Goal: Navigation & Orientation: Find specific page/section

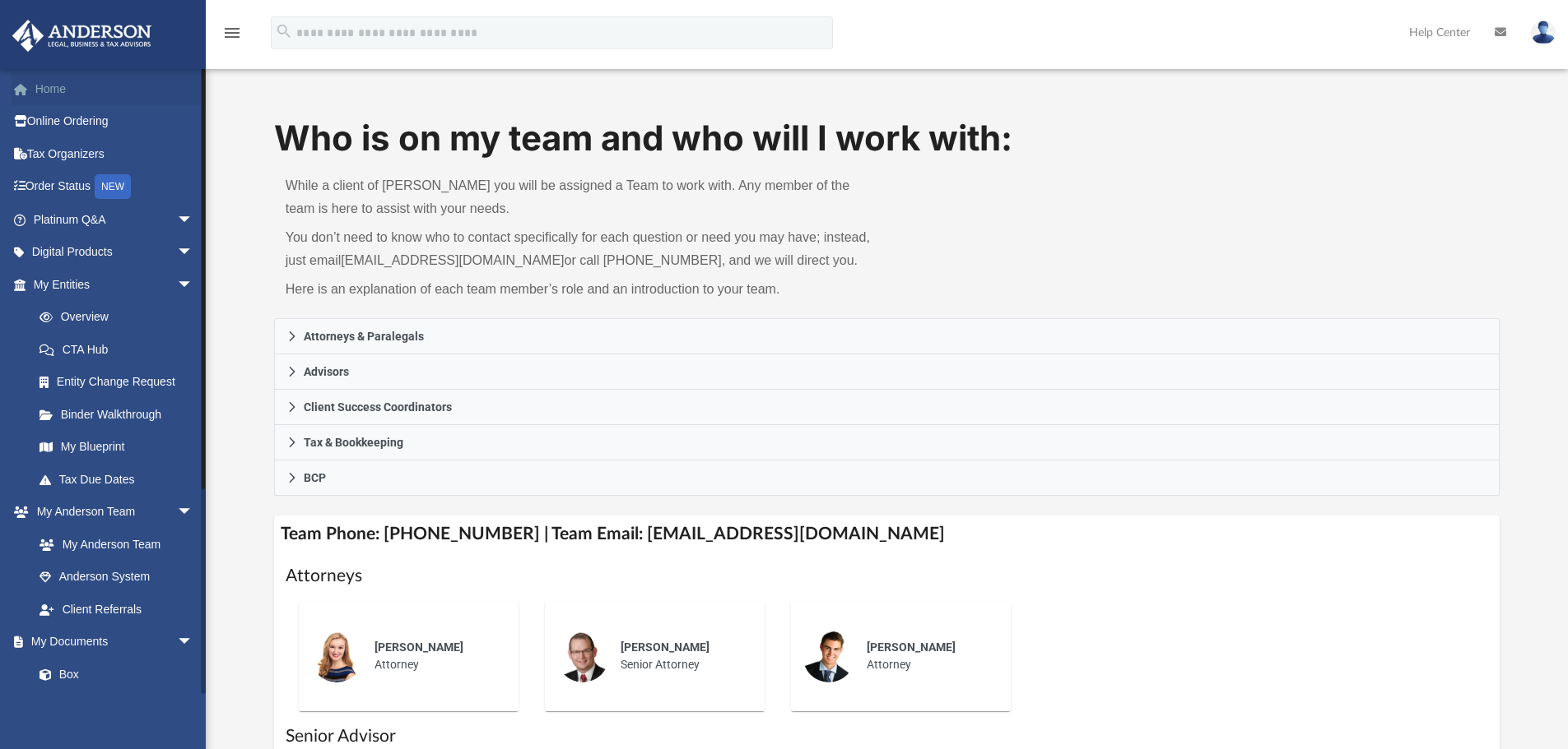
click at [70, 87] on link "Home" at bounding box center [114, 88] width 206 height 33
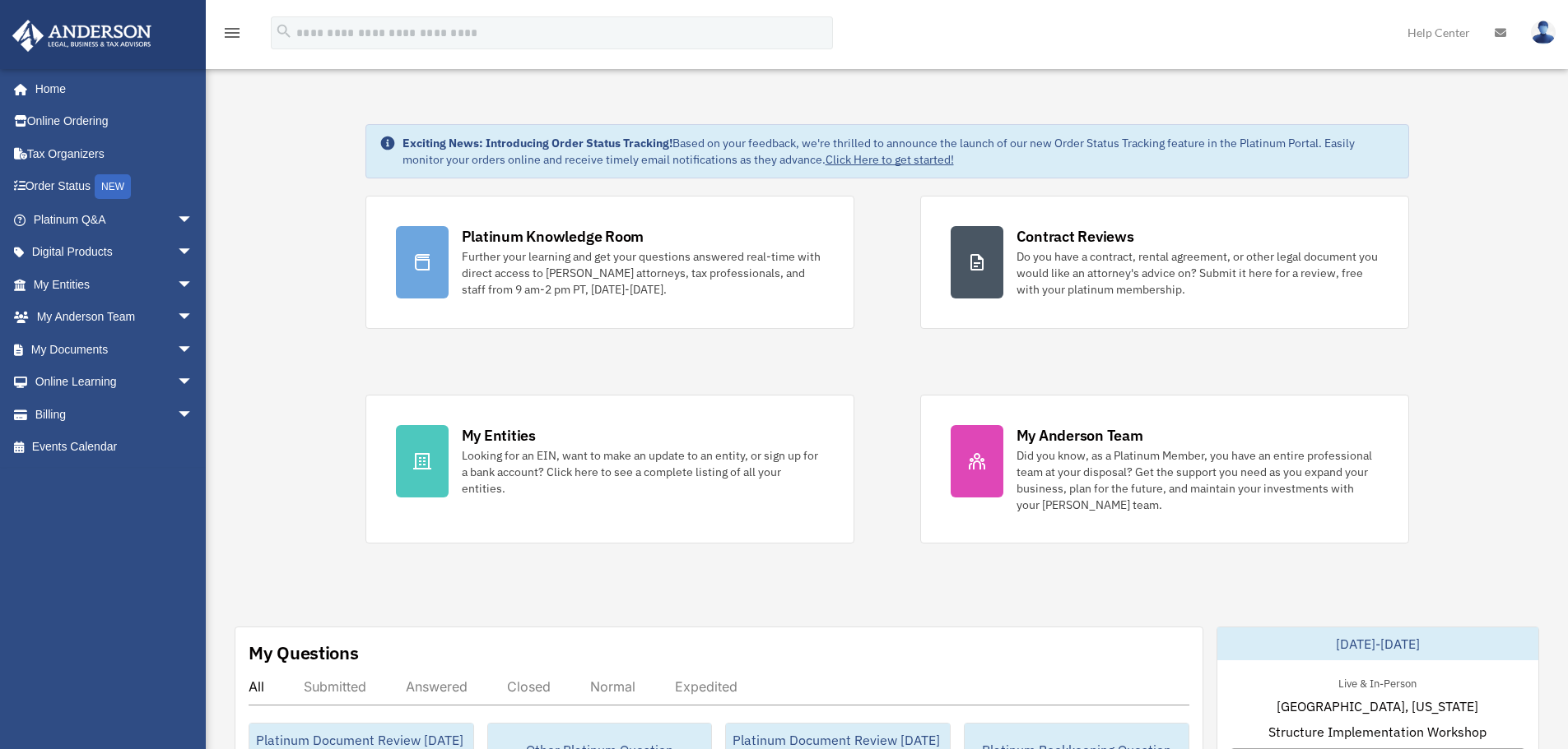
click at [108, 37] on img at bounding box center [82, 35] width 149 height 33
click at [177, 224] on span "arrow_drop_down" at bounding box center [192, 220] width 33 height 34
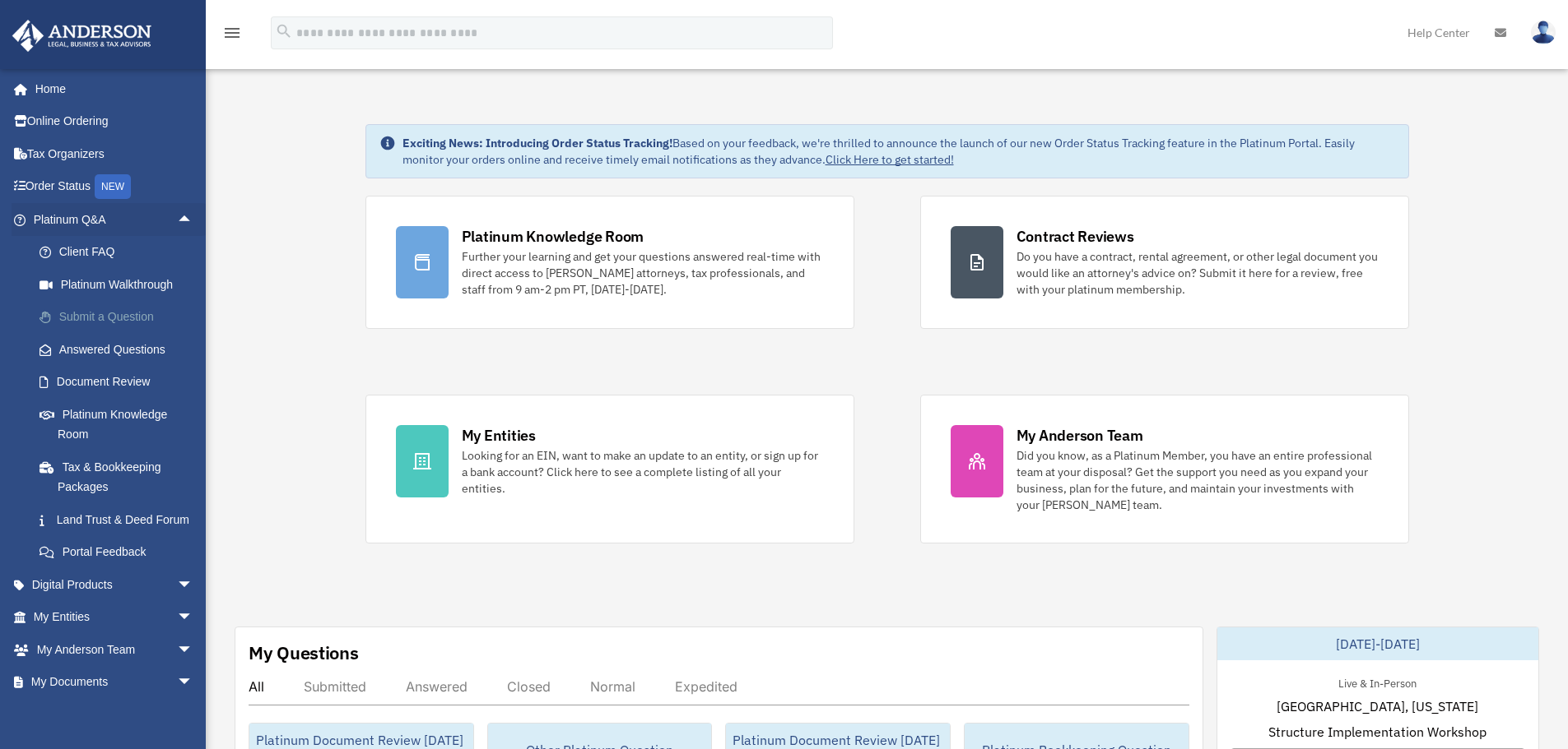
click at [107, 312] on link "Submit a Question" at bounding box center [120, 316] width 195 height 33
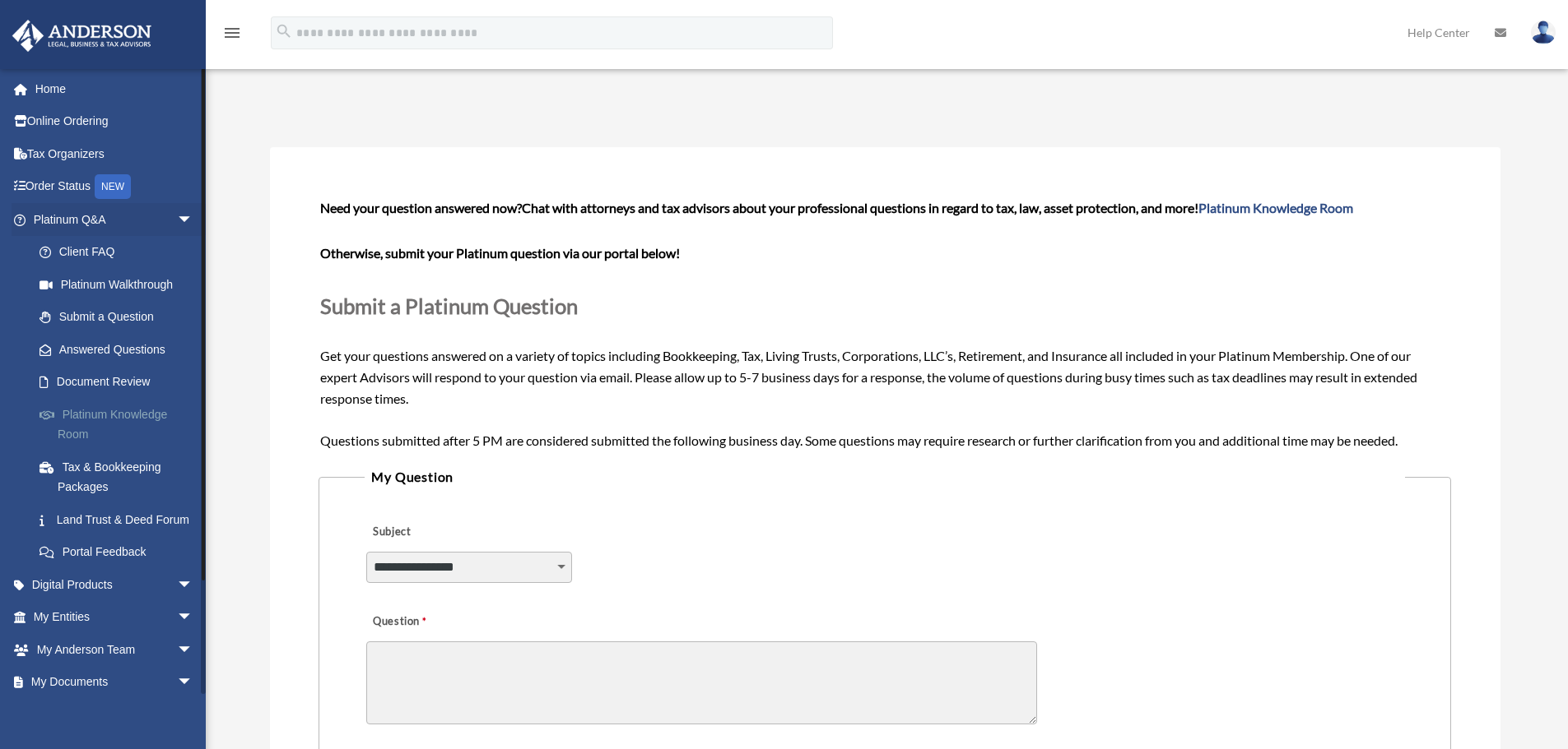
click at [123, 419] on link "Platinum Knowledge Room" at bounding box center [120, 424] width 195 height 52
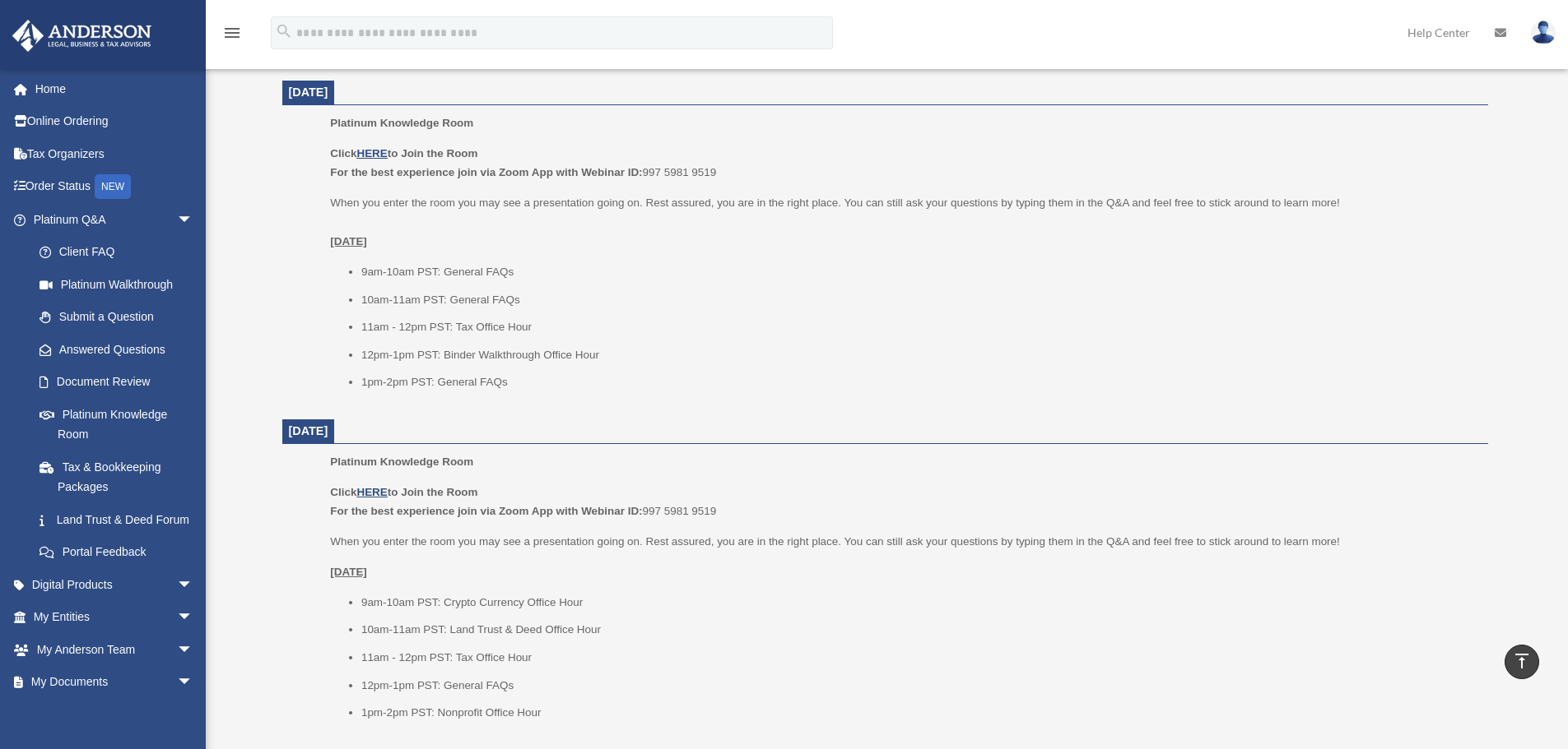
scroll to position [740, 0]
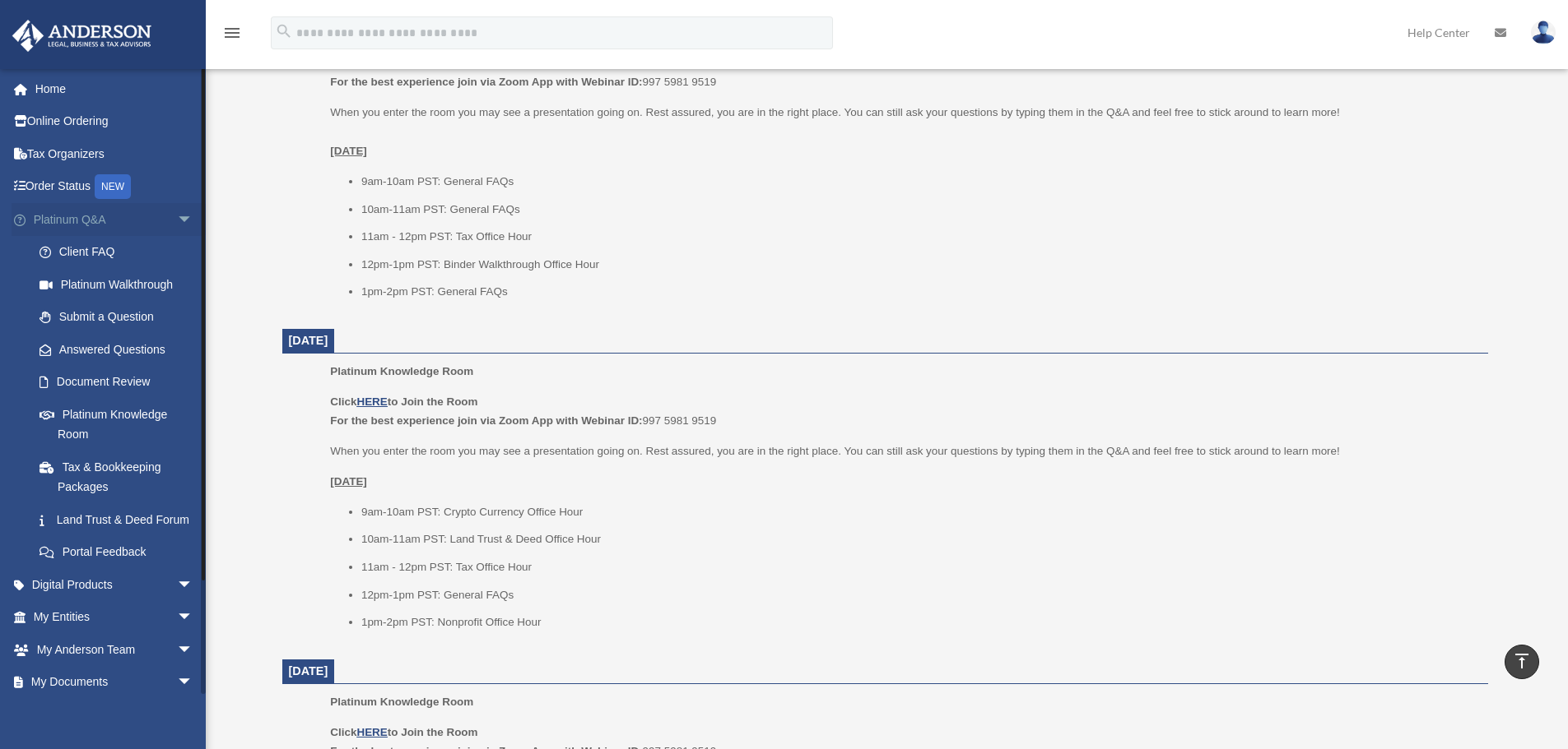
click at [157, 219] on link "Platinum Q&A arrow_drop_down" at bounding box center [114, 219] width 206 height 33
click at [177, 213] on span "arrow_drop_down" at bounding box center [192, 220] width 33 height 34
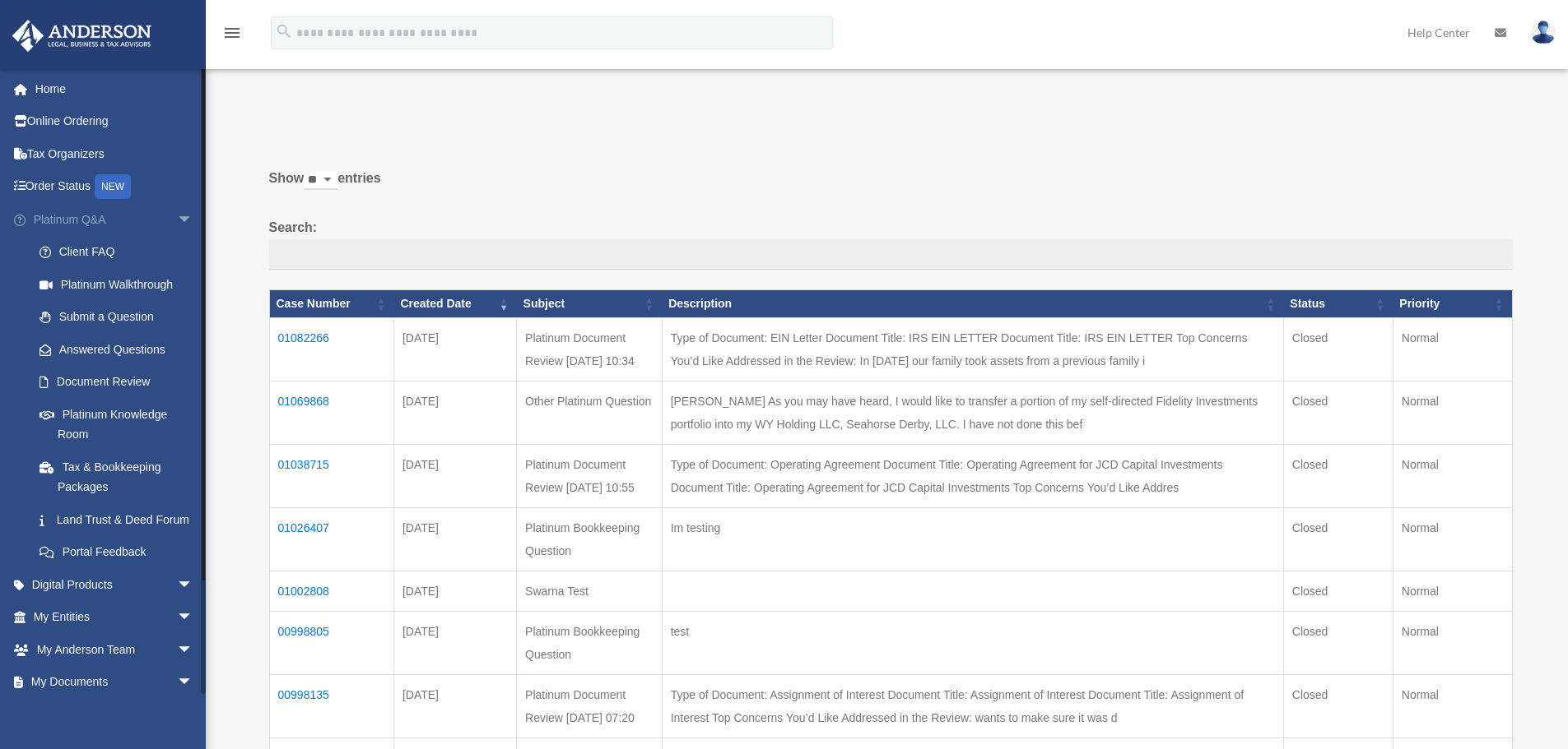
click at [177, 218] on span "arrow_drop_down" at bounding box center [192, 220] width 33 height 34
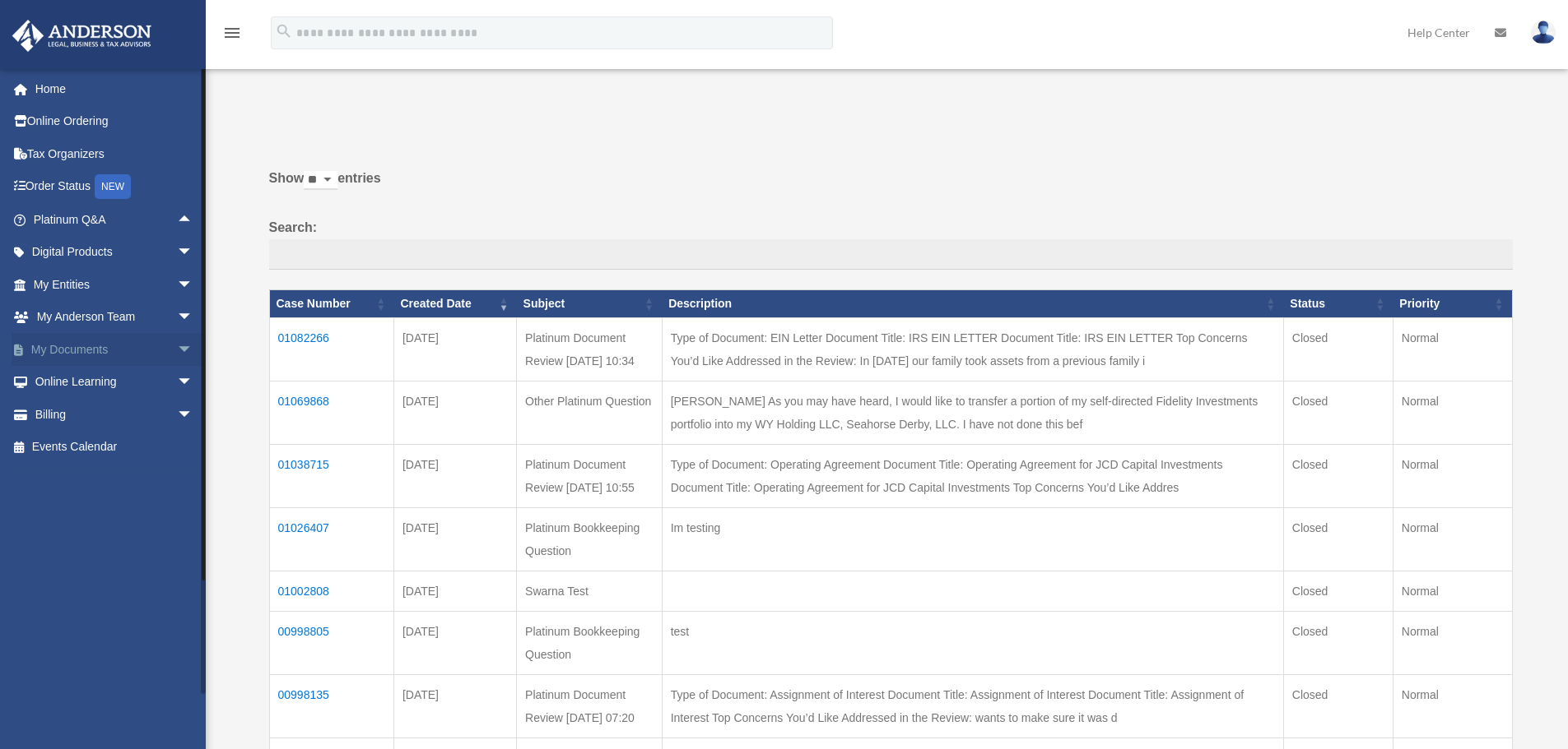
click at [177, 340] on span "arrow_drop_down" at bounding box center [192, 350] width 33 height 34
click at [107, 366] on link "Box" at bounding box center [120, 381] width 195 height 33
click at [100, 381] on link "Box" at bounding box center [120, 381] width 195 height 33
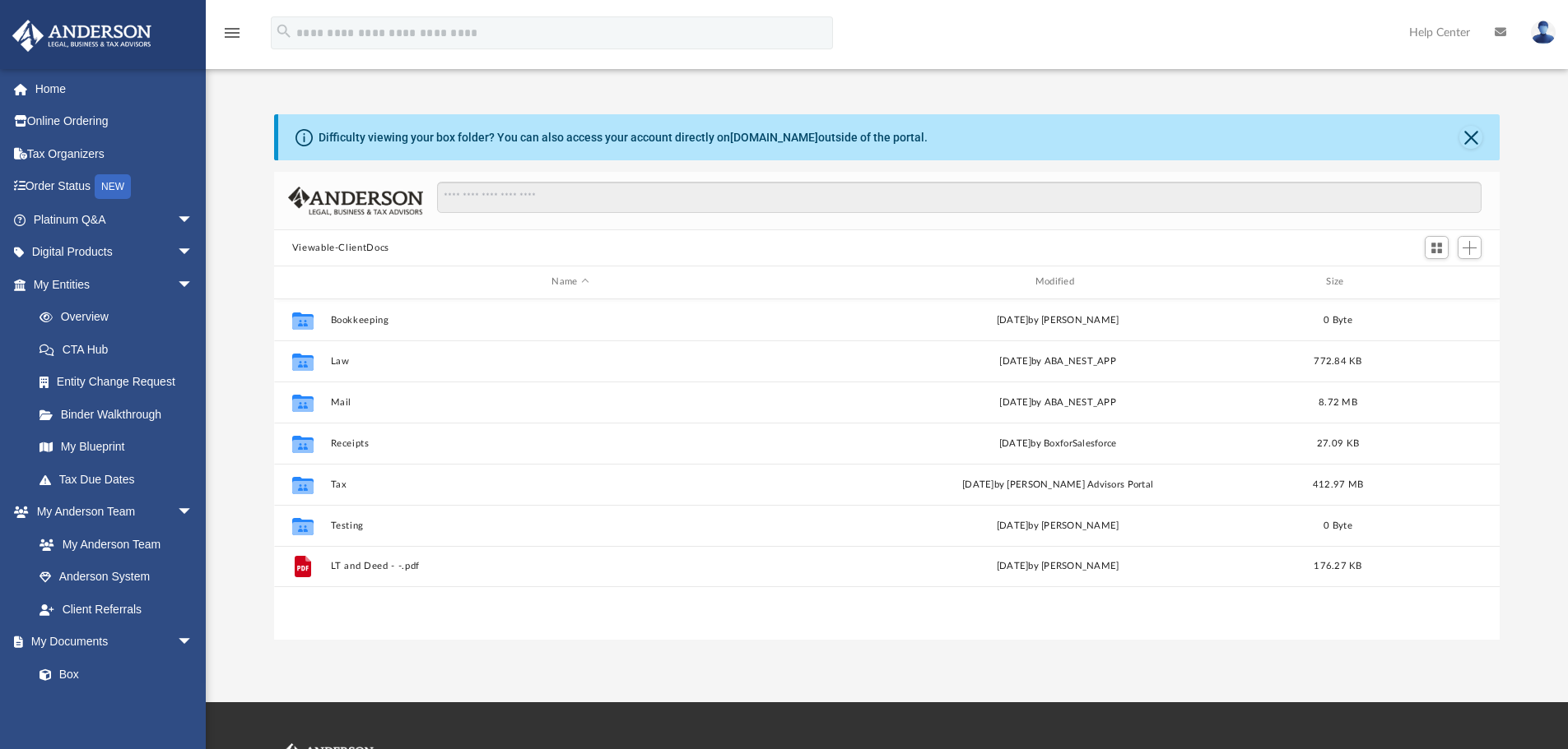
scroll to position [362, 1213]
click at [181, 276] on span "arrow_drop_down" at bounding box center [192, 285] width 33 height 34
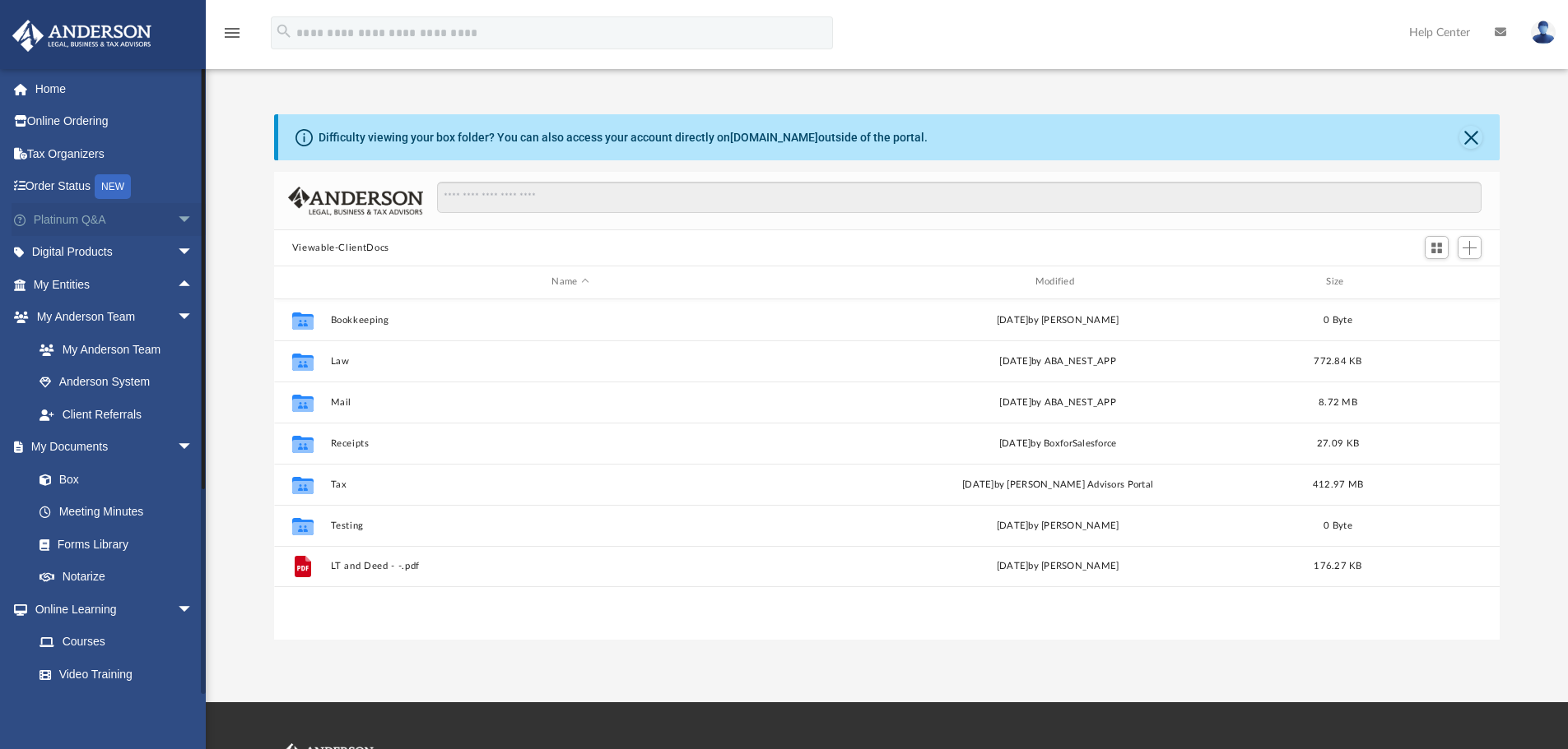
click at [178, 214] on span "arrow_drop_down" at bounding box center [192, 220] width 33 height 34
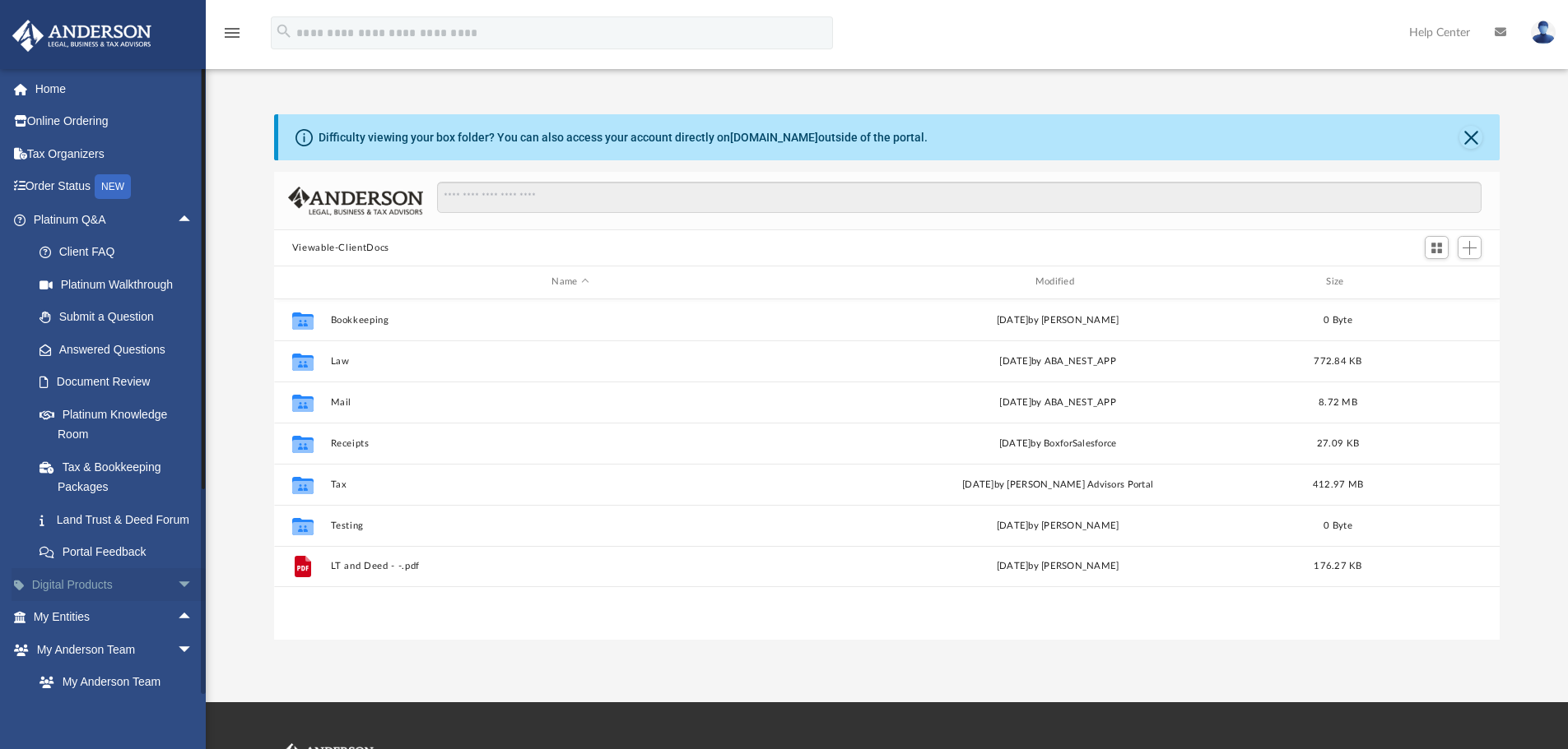
click at [177, 601] on span "arrow_drop_down" at bounding box center [192, 585] width 33 height 34
click at [177, 232] on span "arrow_drop_up" at bounding box center [192, 220] width 33 height 34
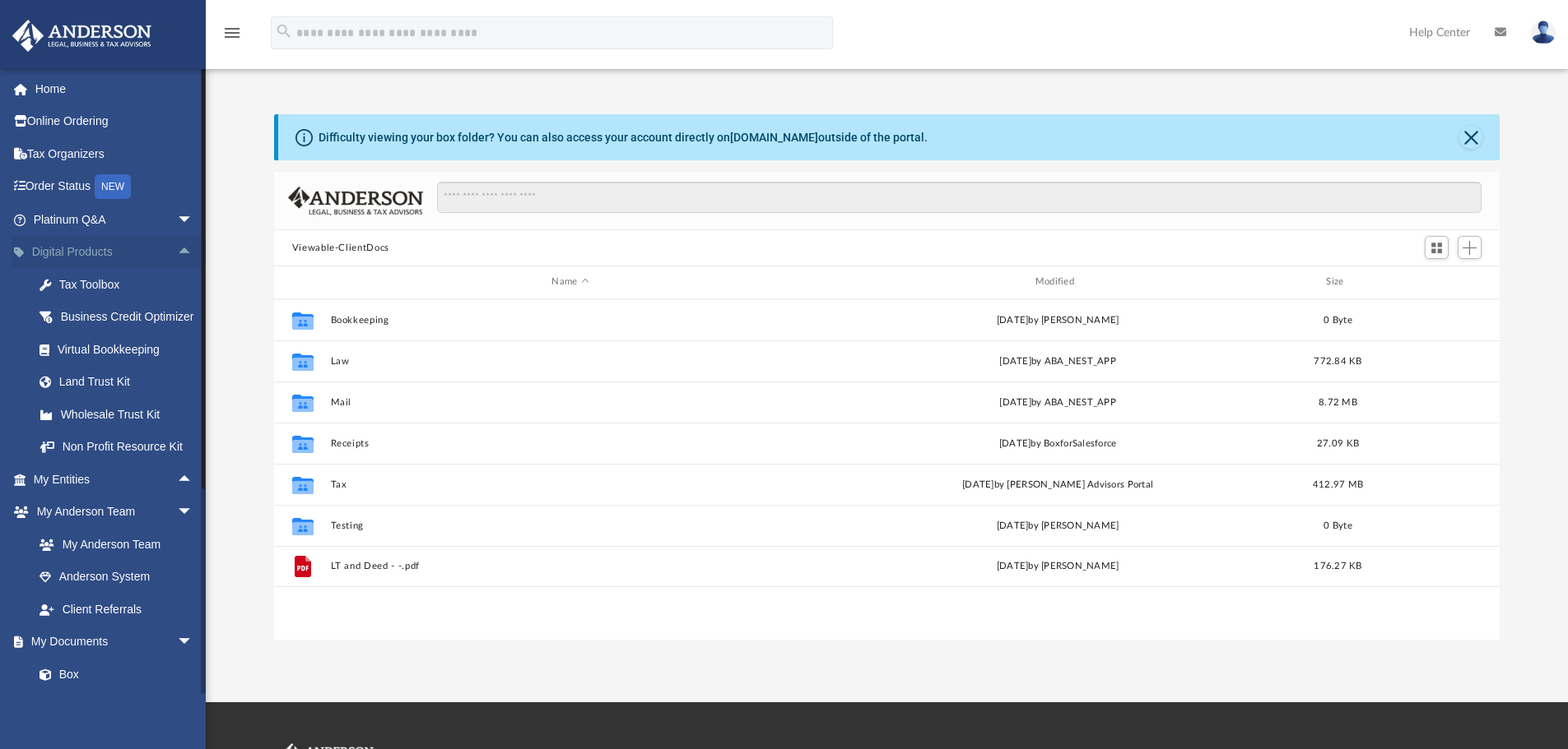
click at [177, 242] on span "arrow_drop_up" at bounding box center [192, 252] width 33 height 34
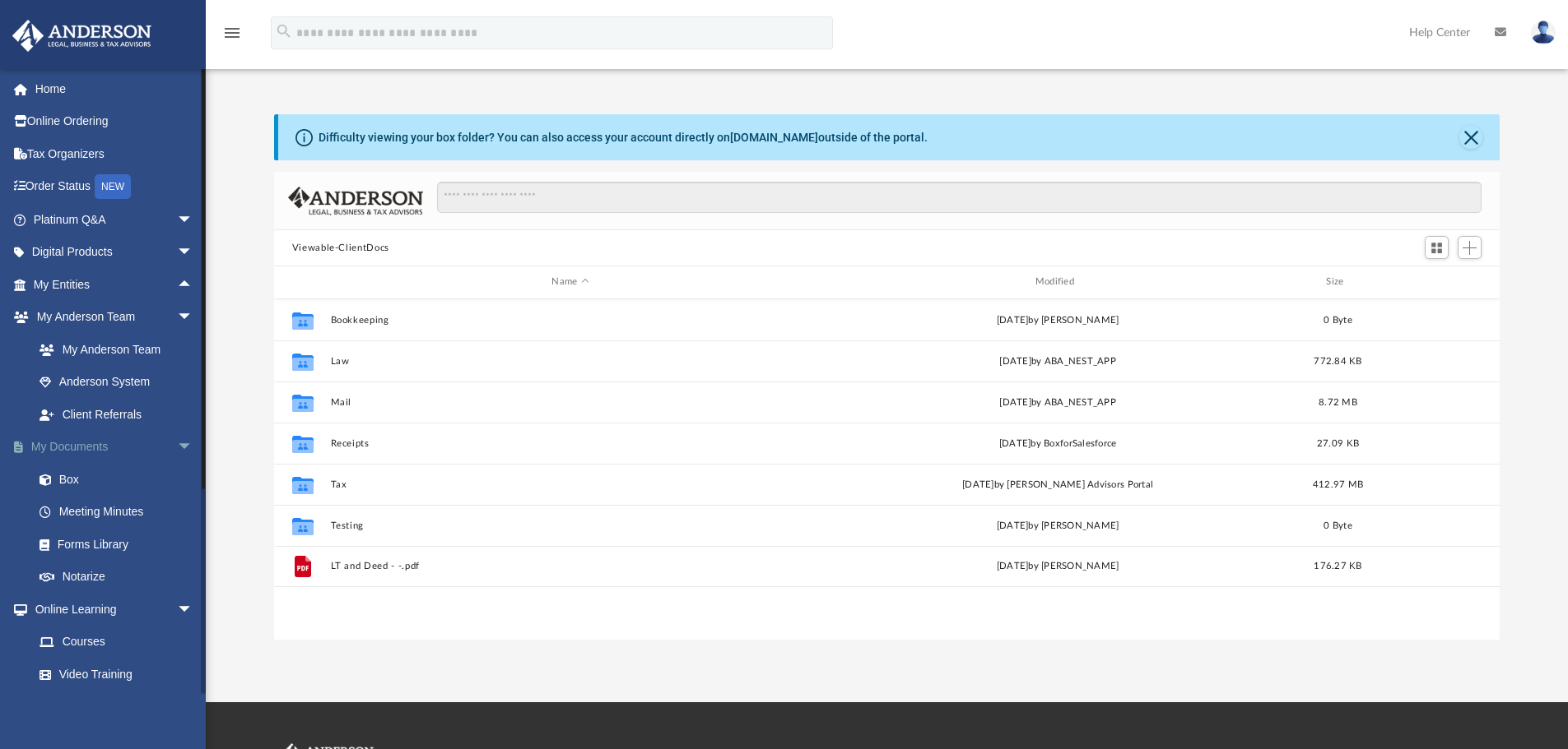
click at [177, 451] on span "arrow_drop_down" at bounding box center [192, 447] width 33 height 34
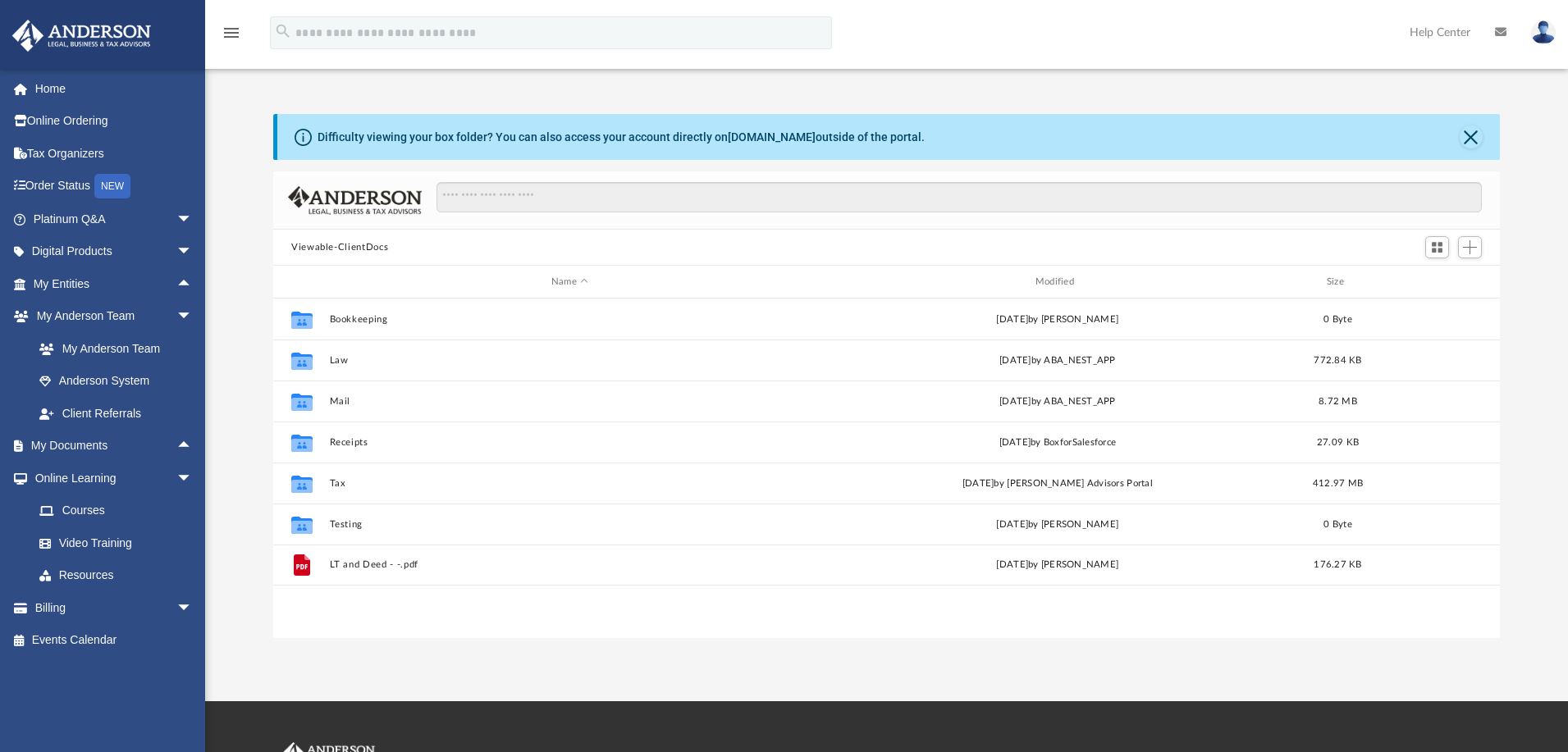
scroll to position [361, 1214]
